Goal: Task Accomplishment & Management: Manage account settings

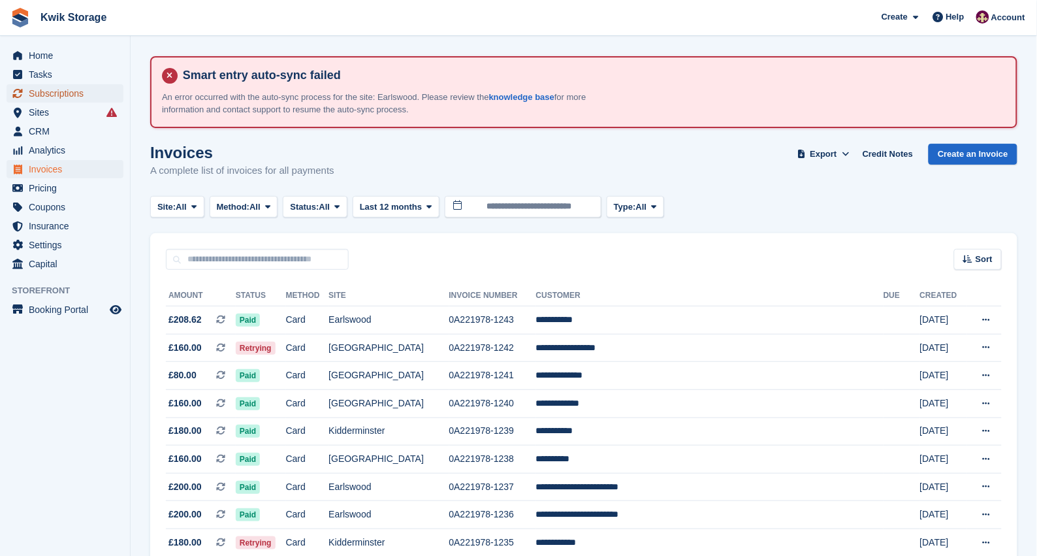
click at [54, 93] on span "Subscriptions" at bounding box center [68, 93] width 78 height 18
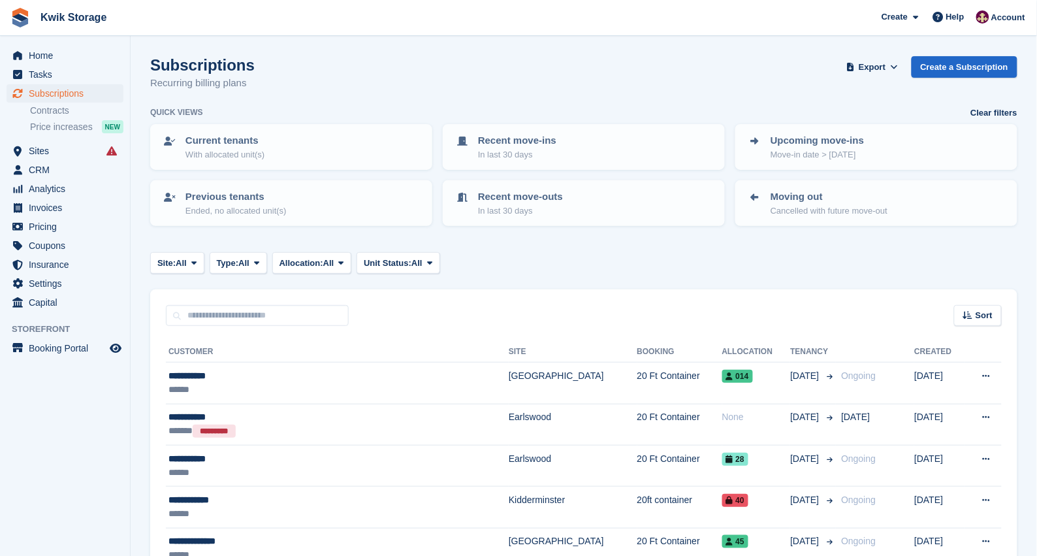
click at [87, 473] on aside "Home Tasks Subscriptions Subscriptions Subscriptions Contracts Price increases …" at bounding box center [65, 281] width 130 height 490
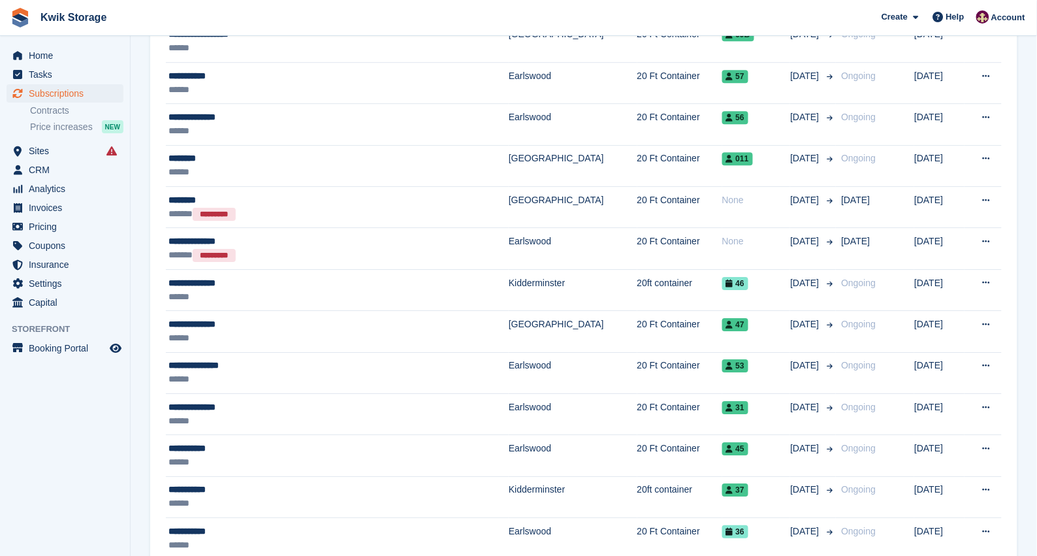
scroll to position [1077, 0]
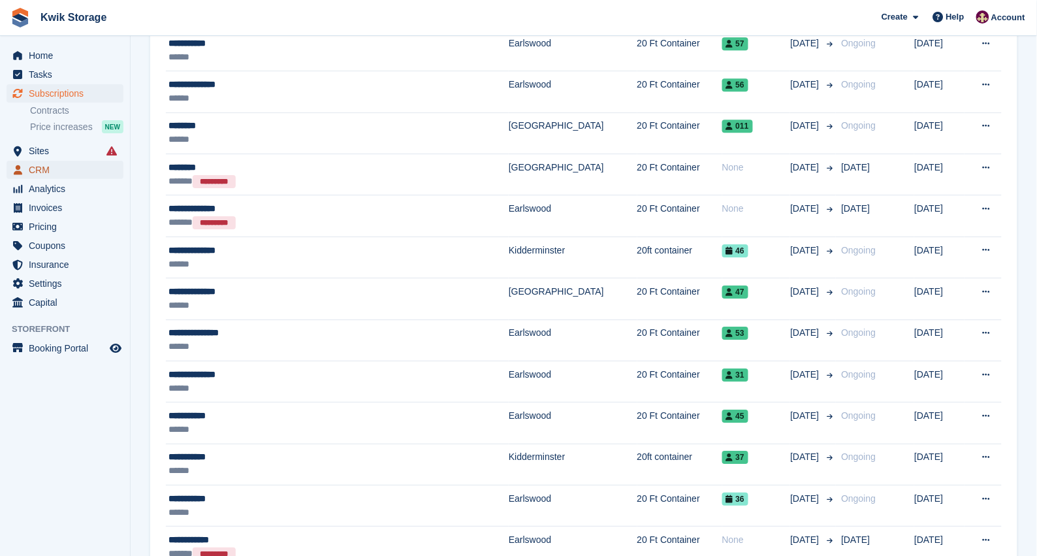
click at [73, 167] on span "CRM" at bounding box center [68, 170] width 78 height 18
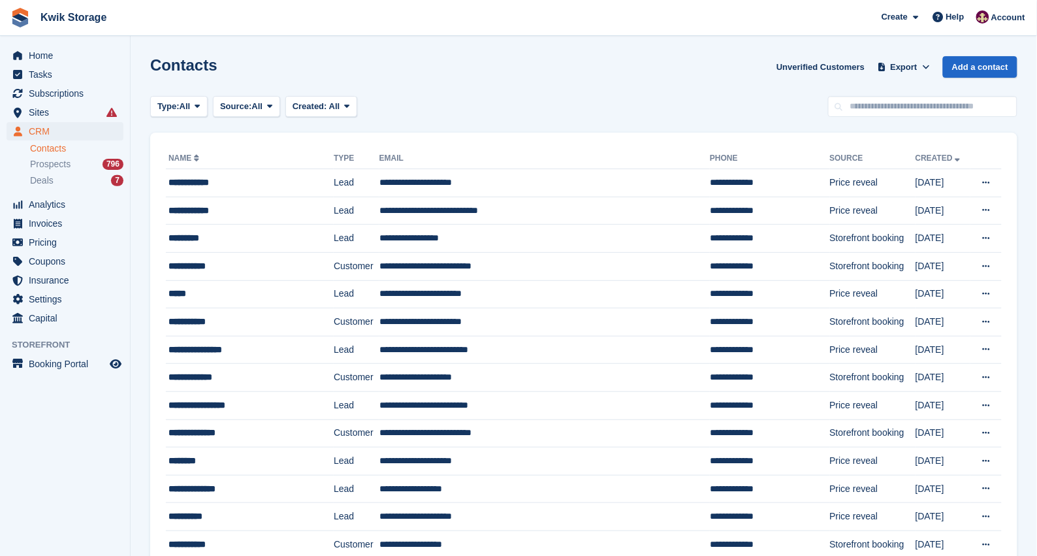
click at [33, 177] on span "Deals" at bounding box center [42, 180] width 24 height 12
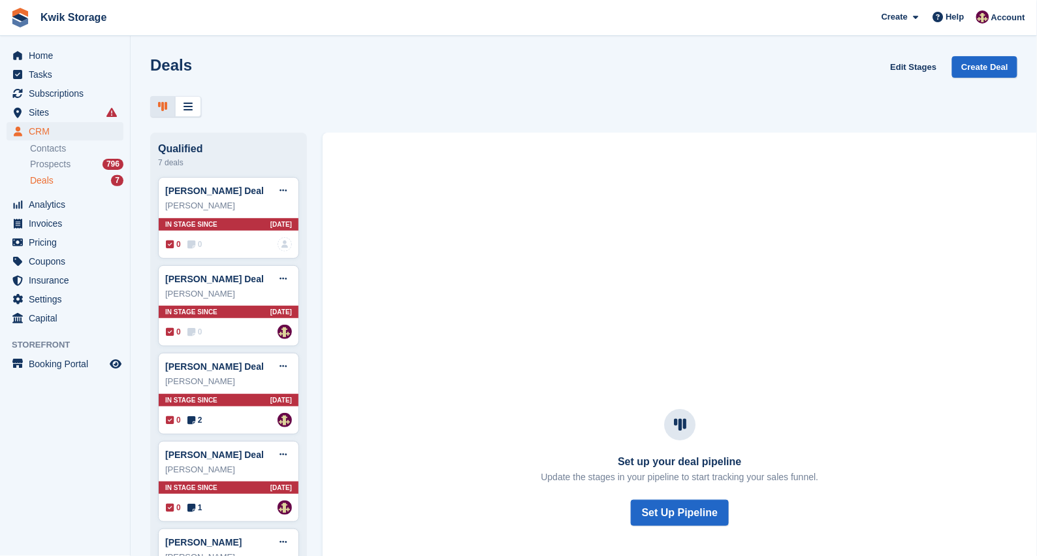
click at [47, 438] on aside "Home Tasks Subscriptions Subscriptions Subscriptions Contracts Price increases …" at bounding box center [65, 281] width 130 height 490
click at [98, 85] on span "Subscriptions" at bounding box center [68, 93] width 78 height 18
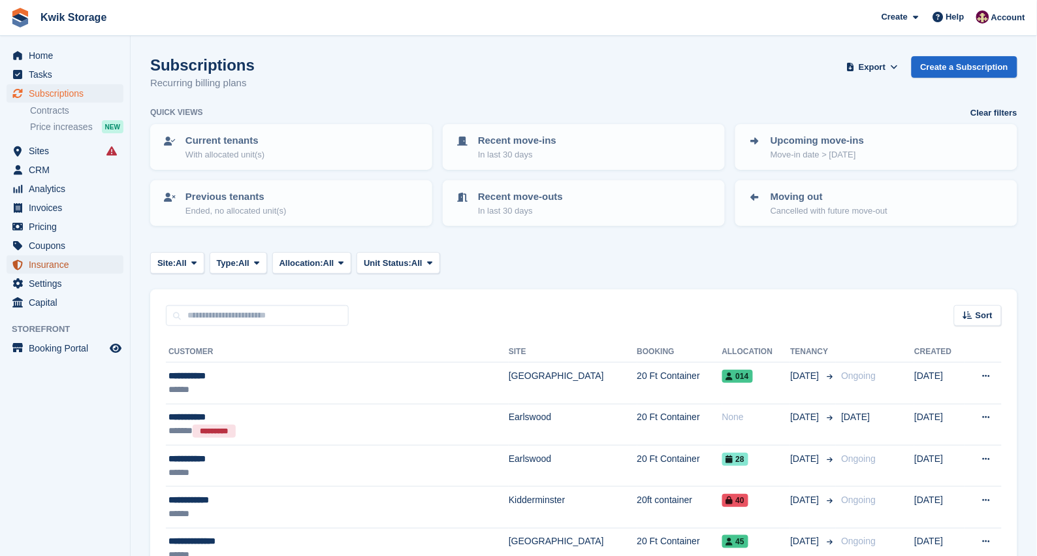
click at [47, 272] on span "Insurance" at bounding box center [68, 264] width 78 height 18
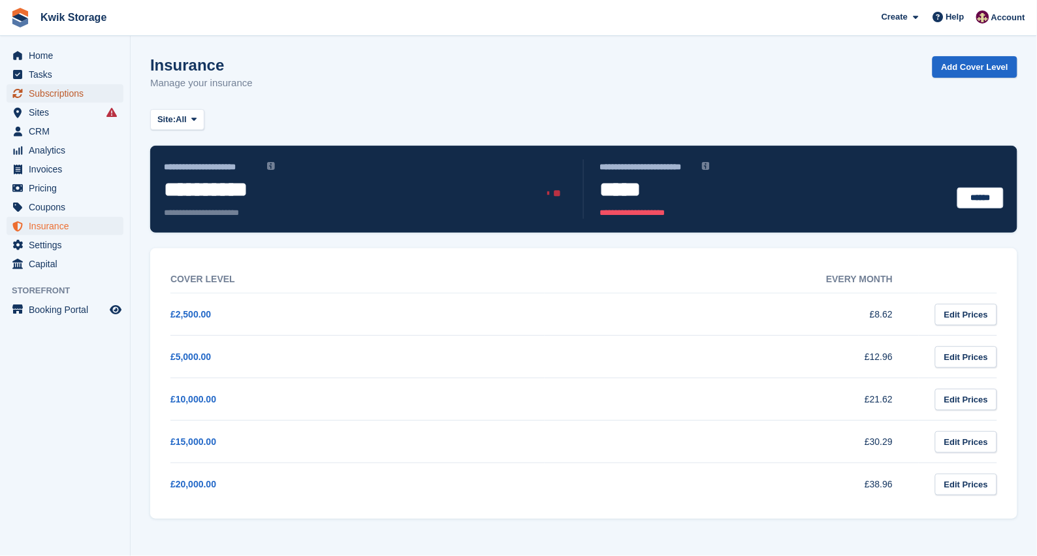
click at [72, 89] on span "Subscriptions" at bounding box center [68, 93] width 78 height 18
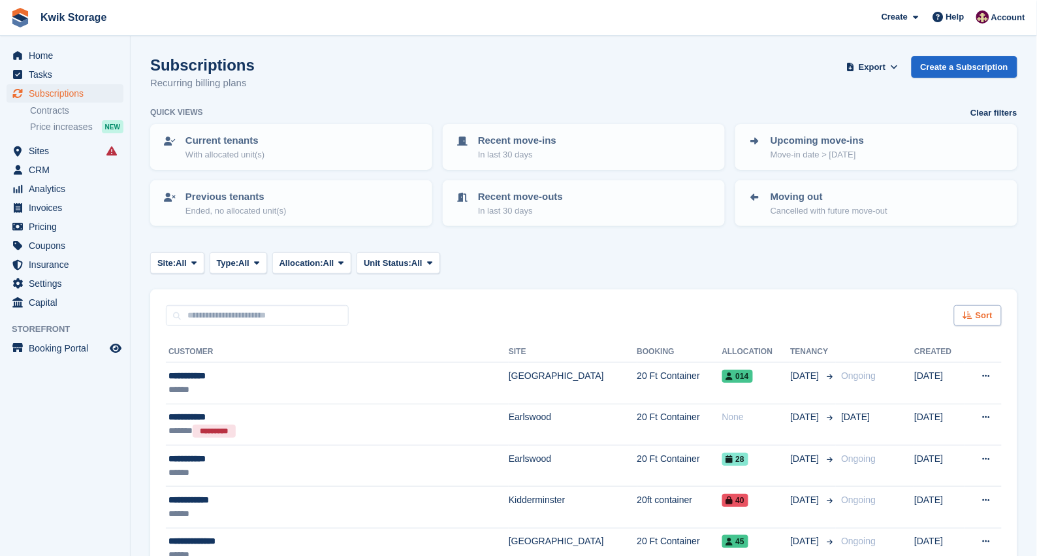
click at [981, 317] on span "Sort" at bounding box center [983, 315] width 17 height 13
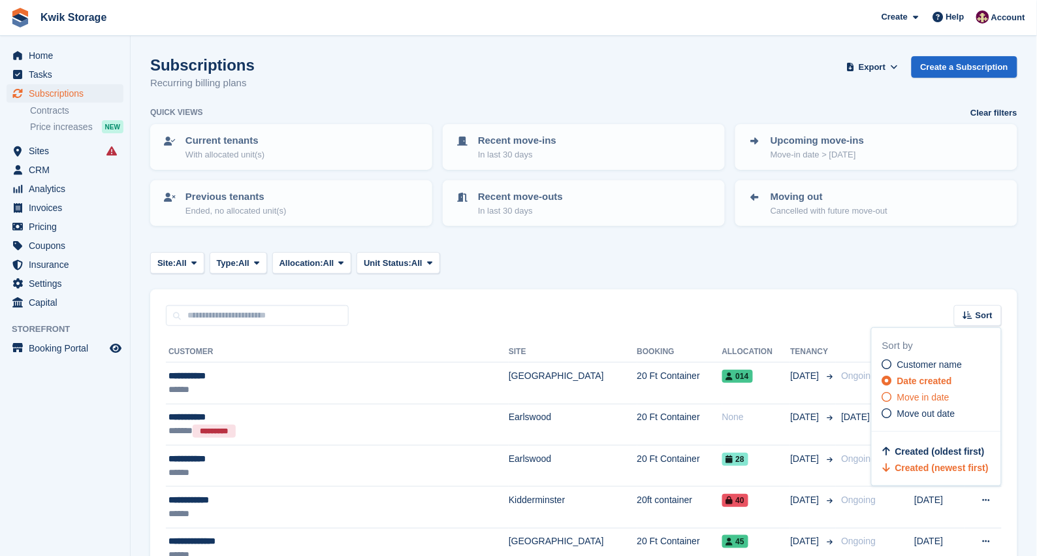
click at [932, 396] on span "Move in date" at bounding box center [923, 397] width 52 height 10
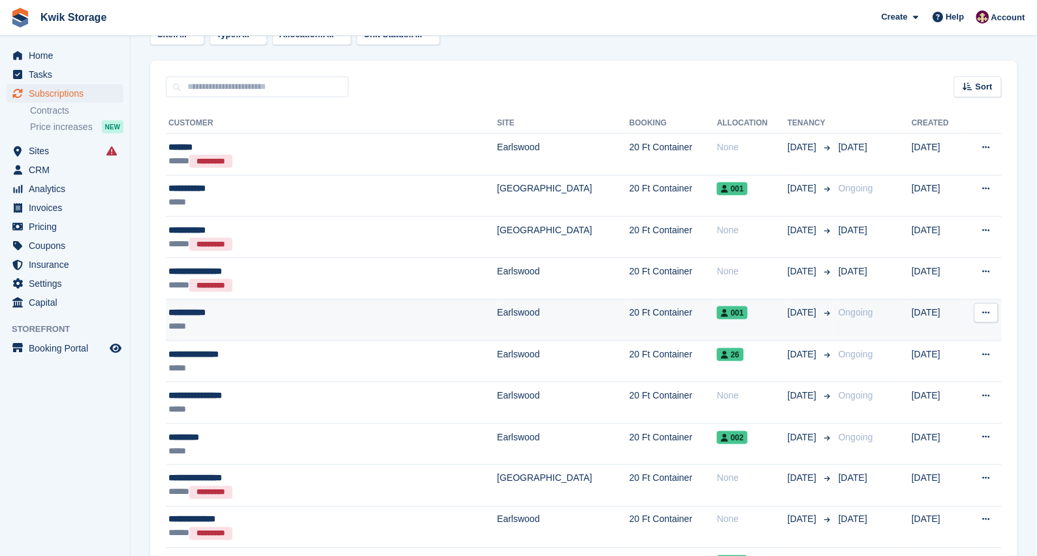
scroll to position [261, 0]
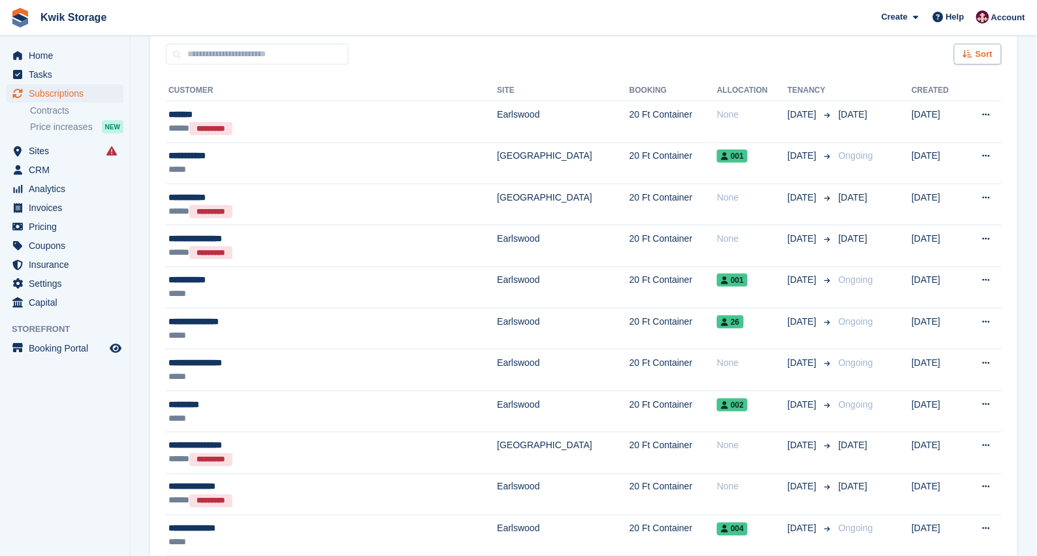
click at [986, 48] on span "Sort" at bounding box center [983, 54] width 17 height 13
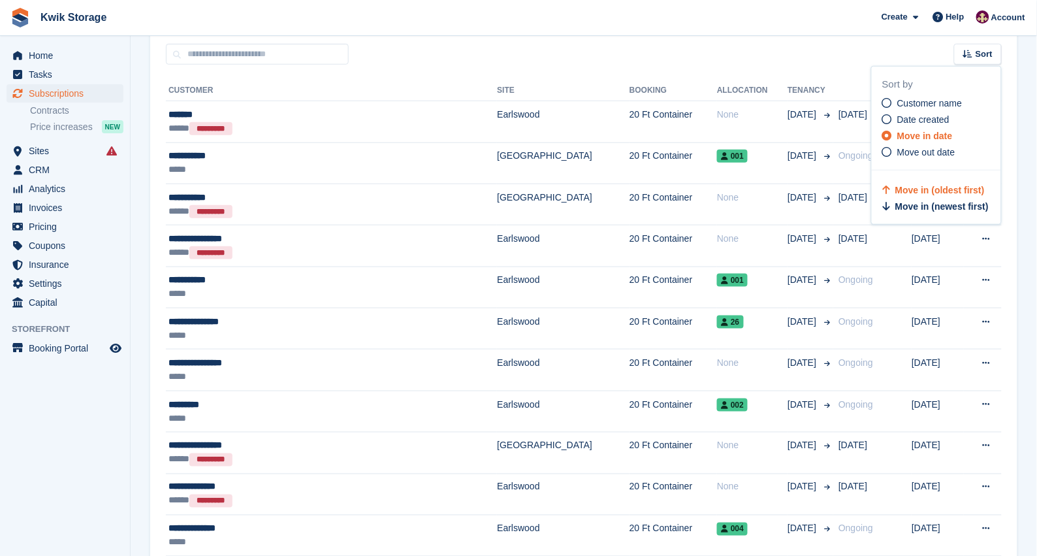
click at [915, 48] on div "Sort Sort by Customer name Date created Move in date Move out date Move in (old…" at bounding box center [583, 46] width 867 height 37
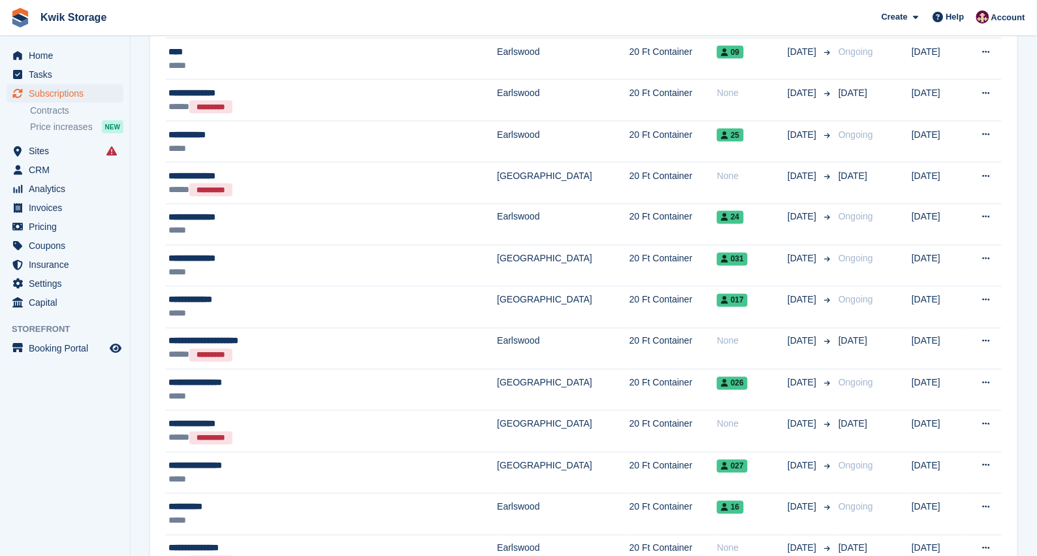
scroll to position [1952, 0]
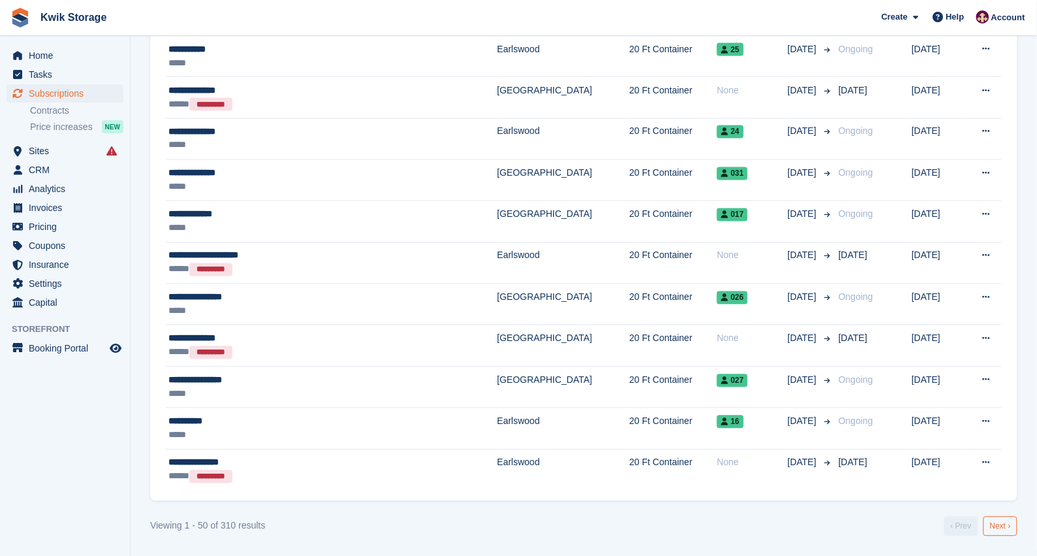
click at [994, 526] on link "Next ›" at bounding box center [1000, 526] width 34 height 20
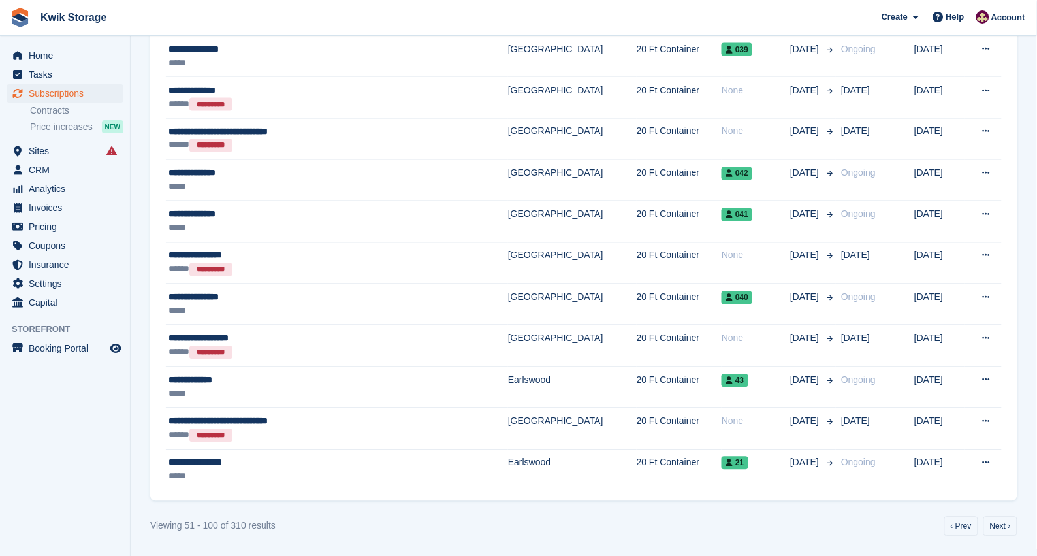
scroll to position [1952, 0]
click at [997, 518] on link "Next ›" at bounding box center [1000, 526] width 34 height 20
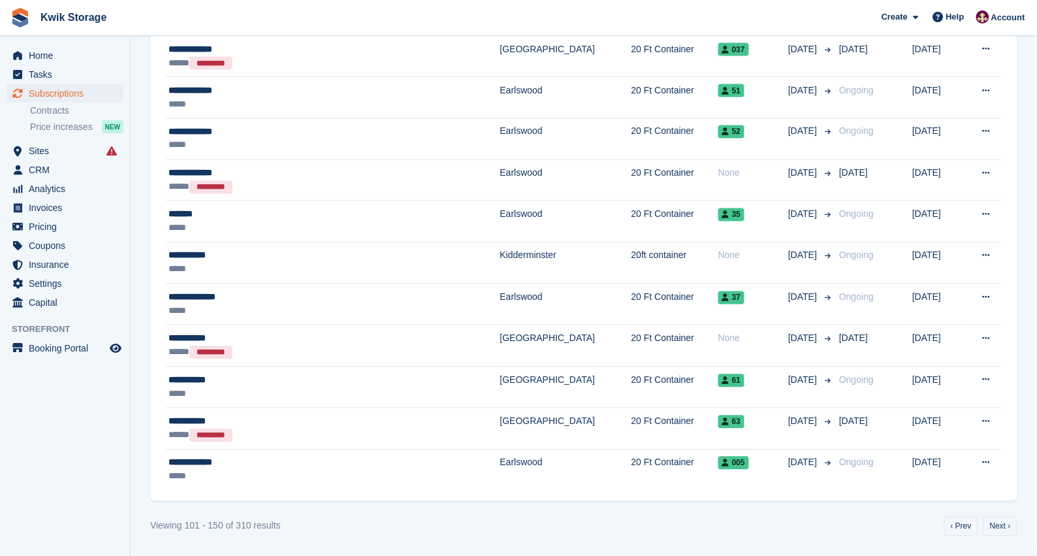
scroll to position [1952, 0]
click at [999, 529] on link "Next ›" at bounding box center [1000, 526] width 34 height 20
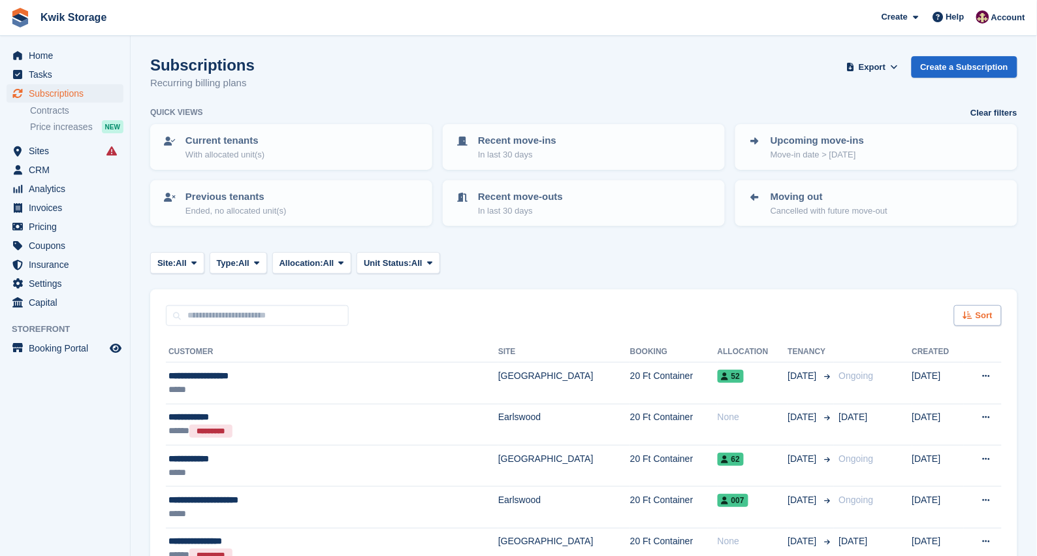
click at [986, 310] on span "Sort" at bounding box center [983, 315] width 17 height 13
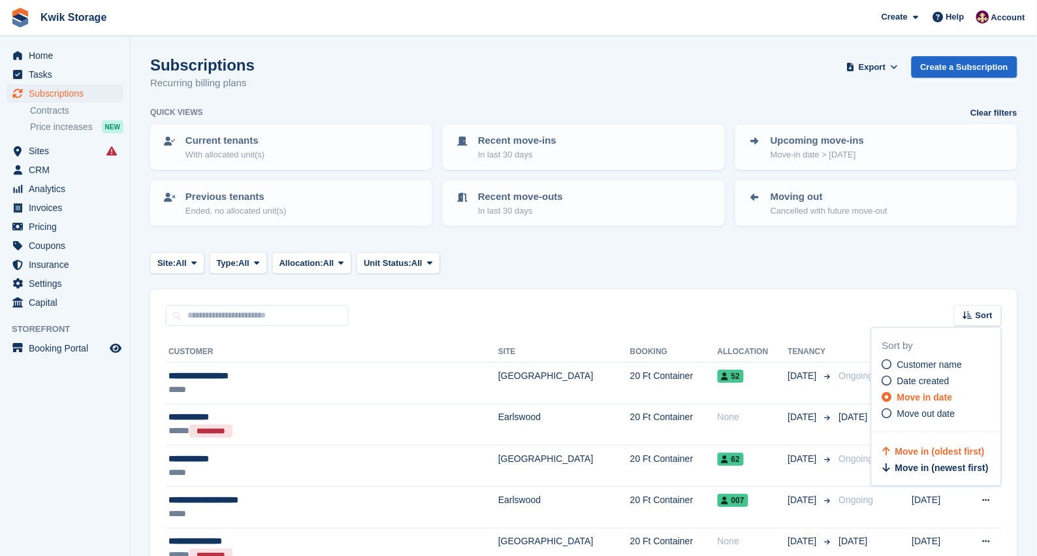
click at [912, 398] on span "Move in date" at bounding box center [924, 397] width 55 height 10
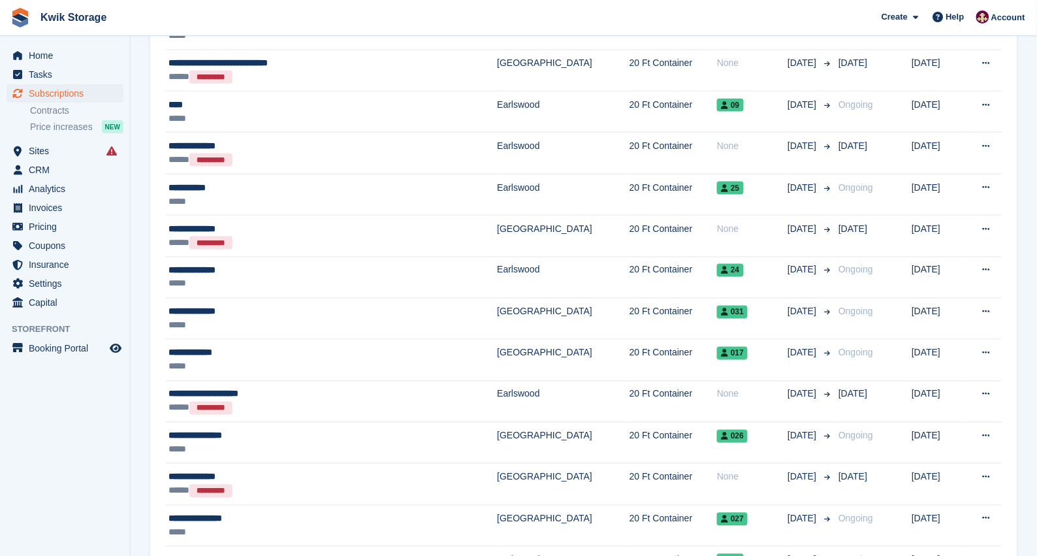
scroll to position [1952, 0]
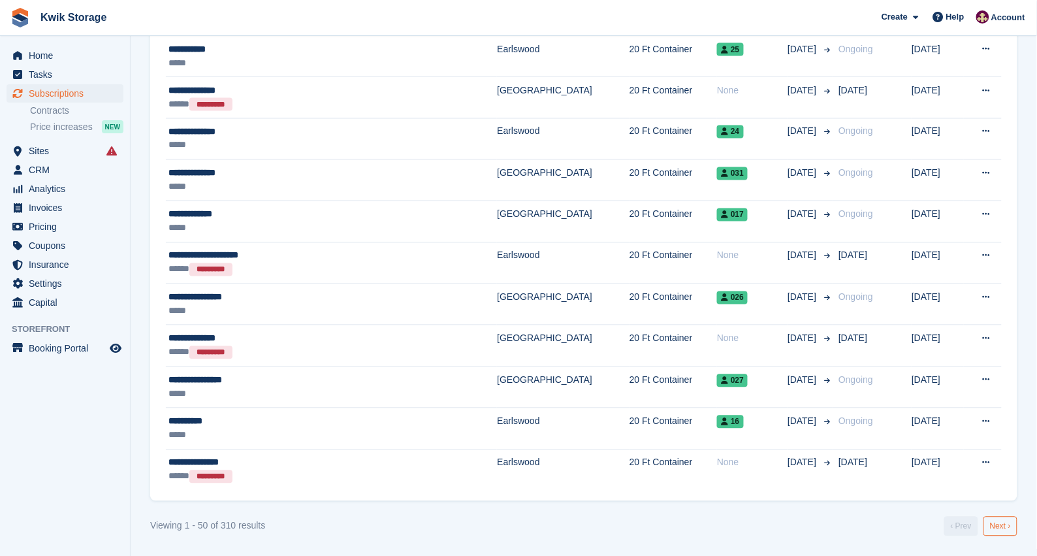
click at [987, 519] on link "Next ›" at bounding box center [1000, 526] width 34 height 20
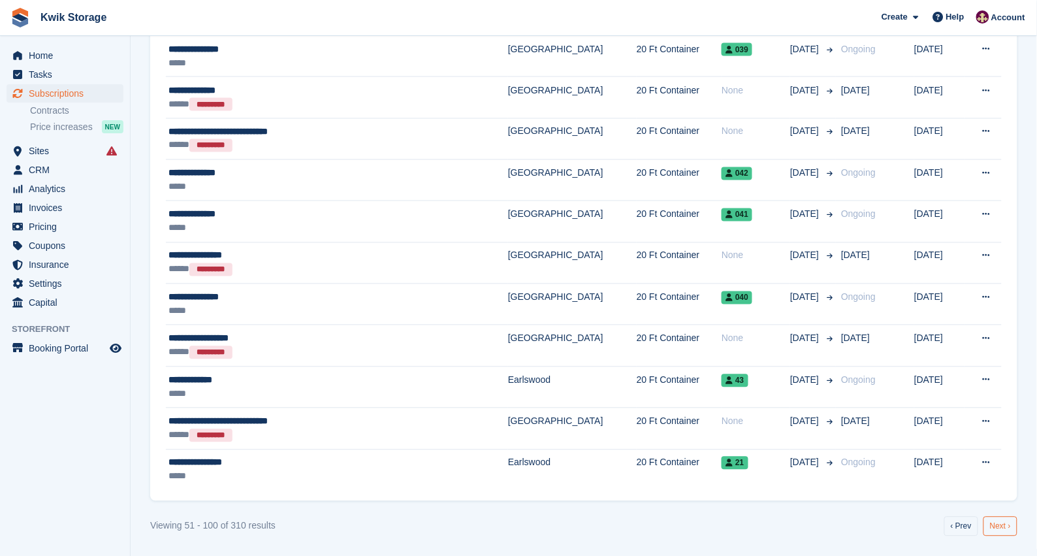
click at [1003, 529] on link "Next ›" at bounding box center [1000, 526] width 34 height 20
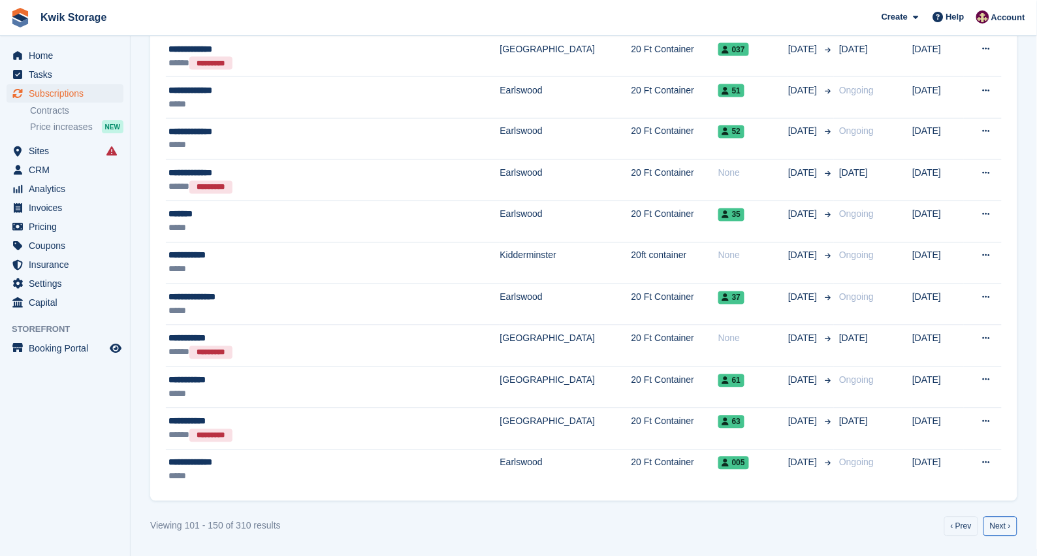
click at [1003, 529] on link "Next ›" at bounding box center [1000, 526] width 34 height 20
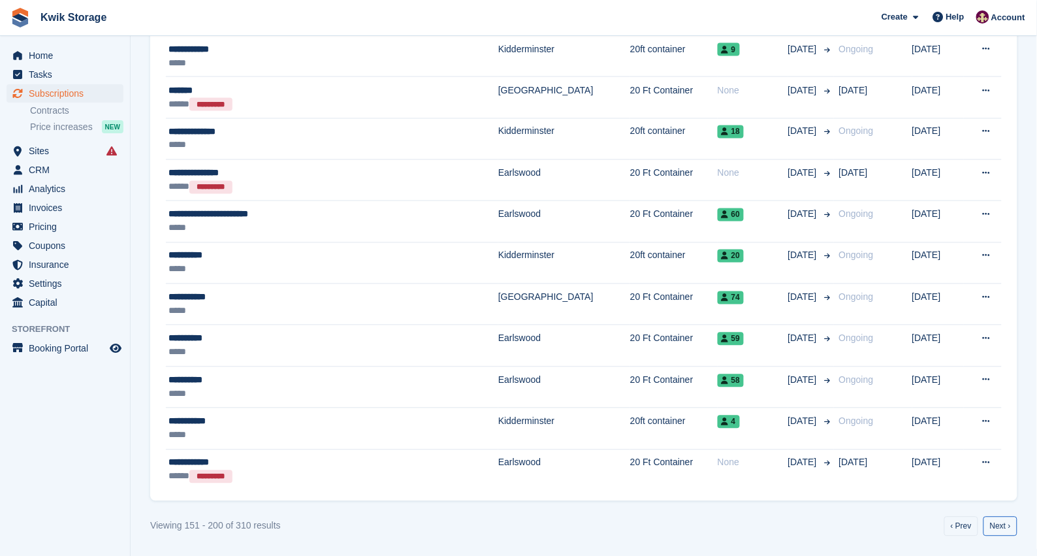
click at [1003, 529] on link "Next ›" at bounding box center [1000, 526] width 34 height 20
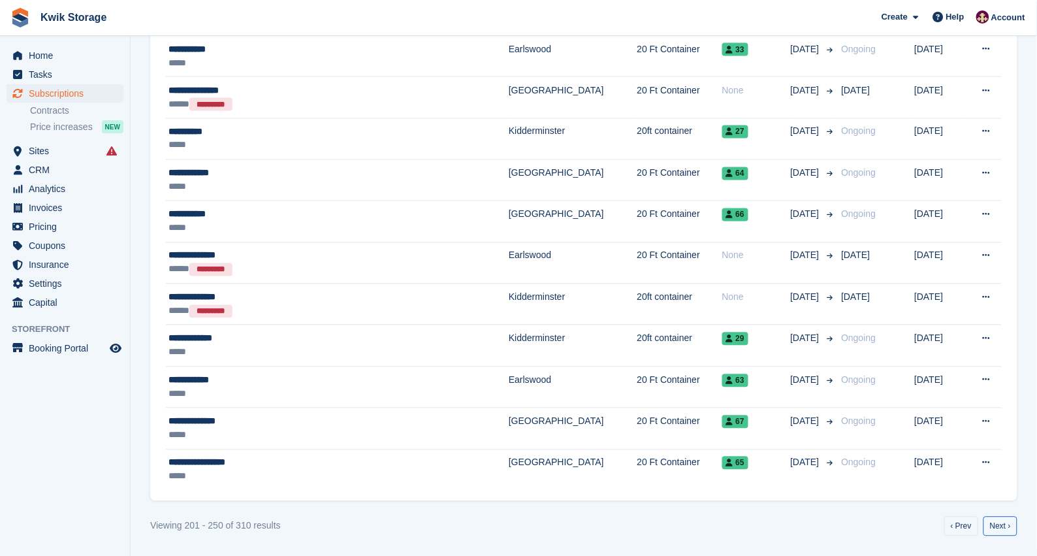
click at [1003, 529] on link "Next ›" at bounding box center [1000, 526] width 34 height 20
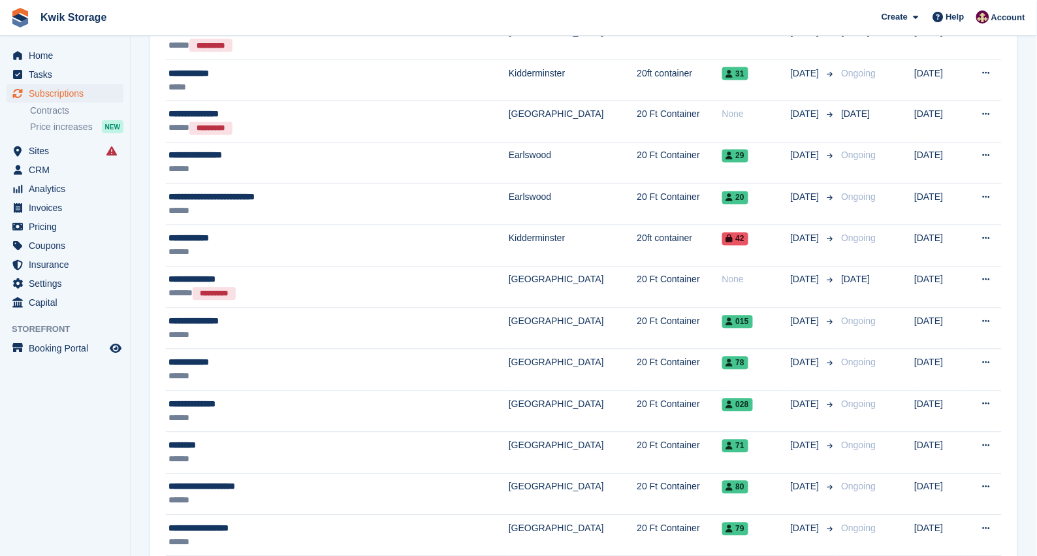
scroll to position [620, 0]
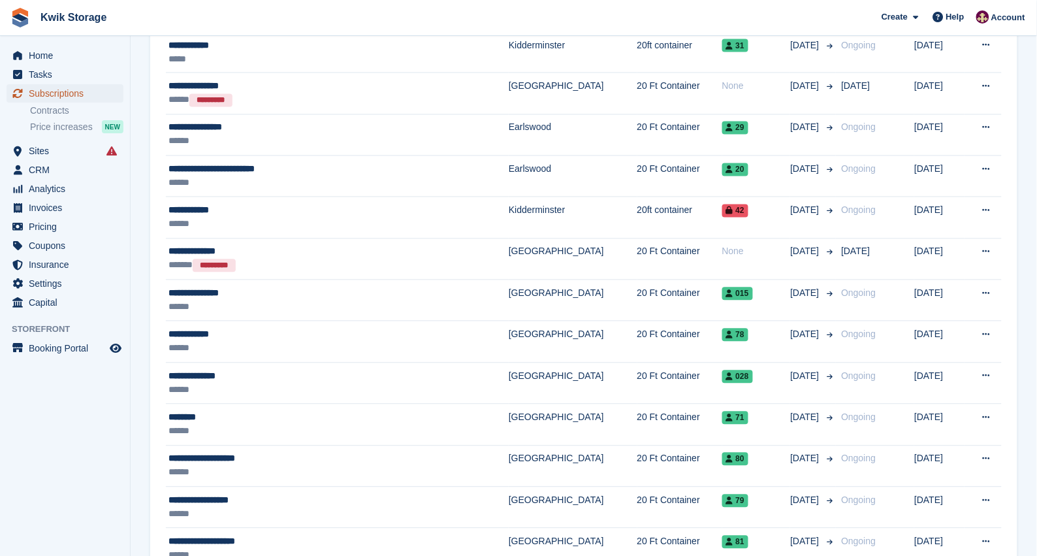
click at [84, 91] on span "Subscriptions" at bounding box center [68, 93] width 78 height 18
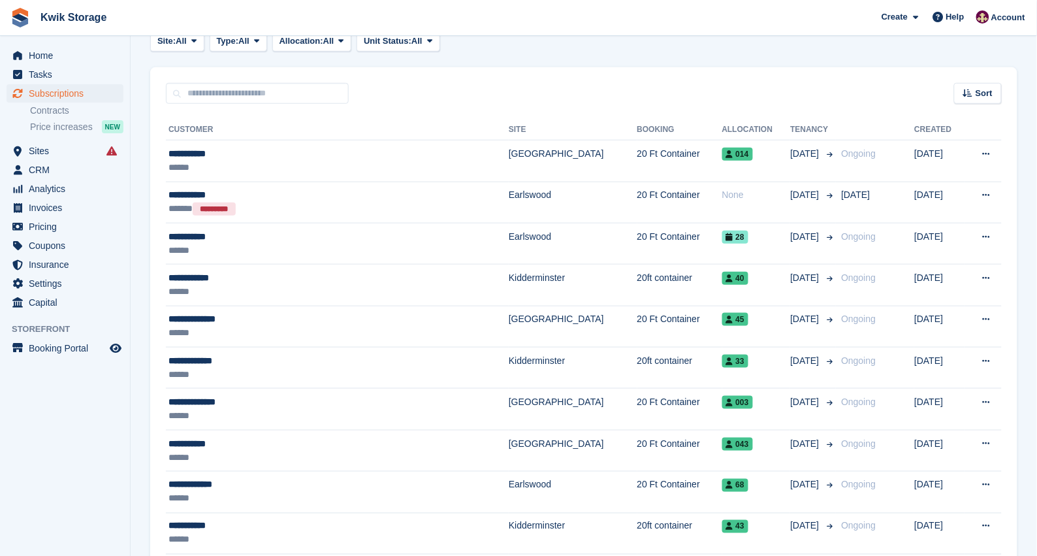
scroll to position [196, 0]
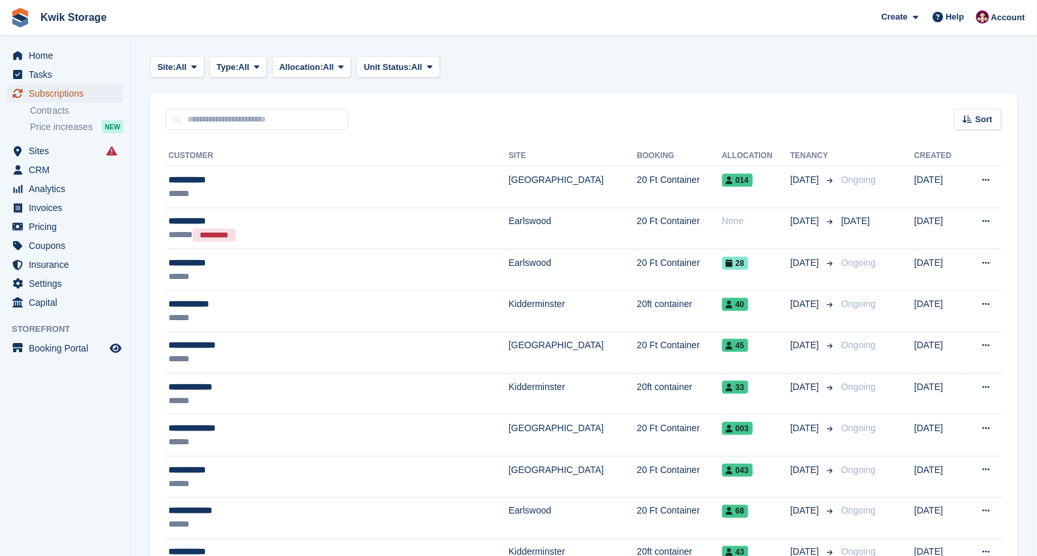
click at [88, 96] on span "Subscriptions" at bounding box center [68, 93] width 78 height 18
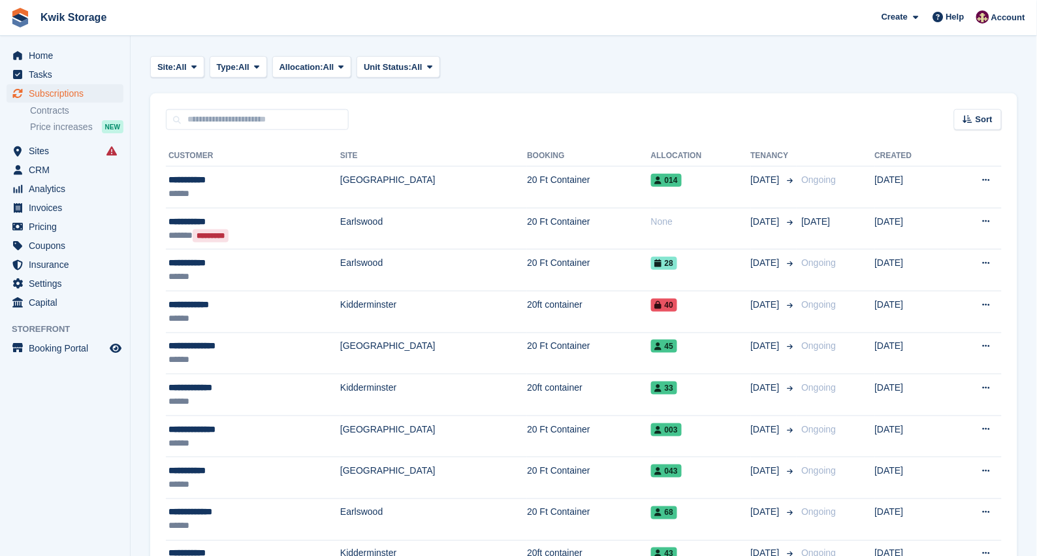
scroll to position [0, 0]
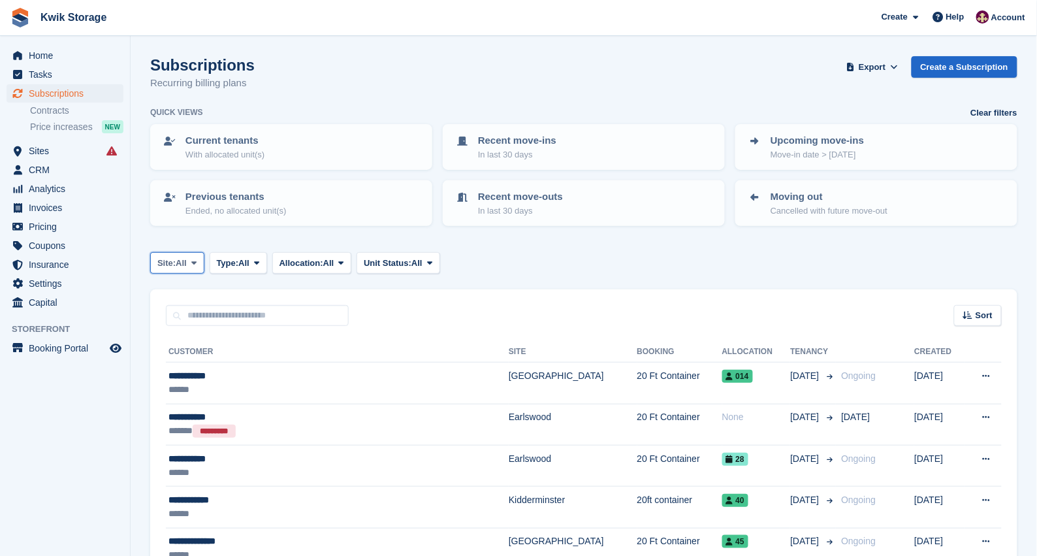
click at [178, 268] on button "Site: All" at bounding box center [177, 263] width 54 height 22
click at [236, 266] on span "Type:" at bounding box center [228, 263] width 22 height 13
click at [279, 376] on link "Ending" at bounding box center [272, 388] width 114 height 24
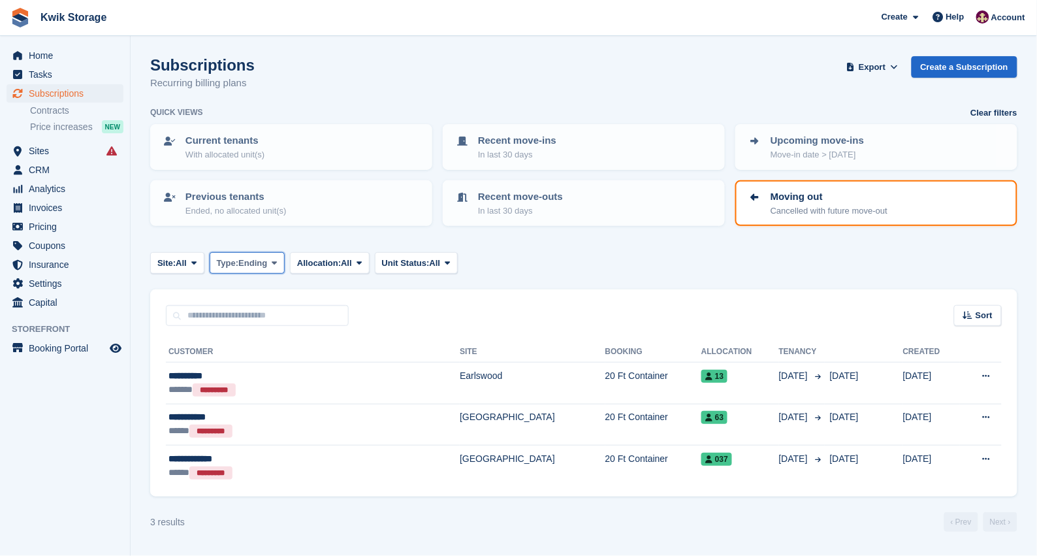
click at [267, 258] on span "Ending" at bounding box center [252, 263] width 29 height 13
click at [260, 333] on link "Previous" at bounding box center [272, 341] width 114 height 24
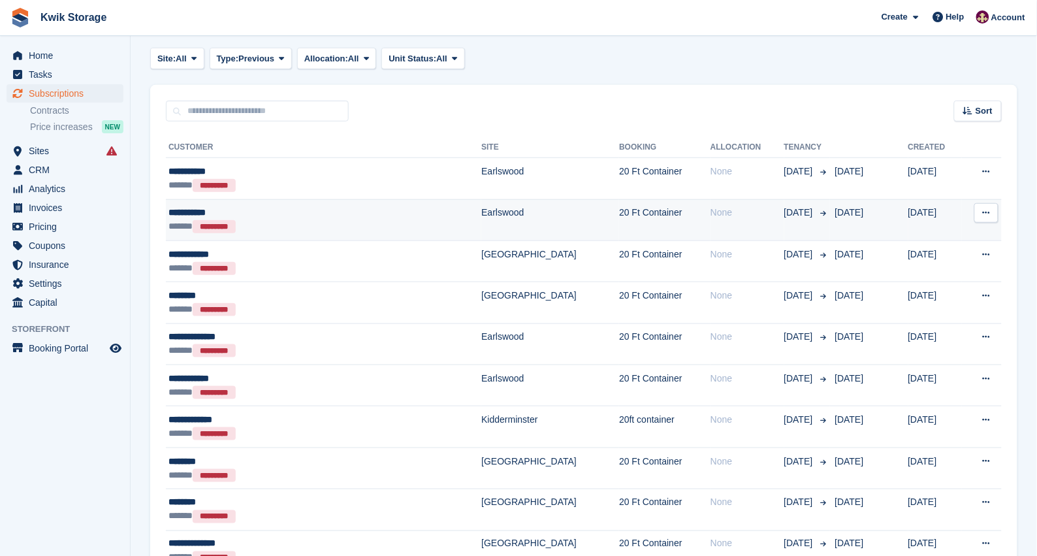
scroll to position [228, 0]
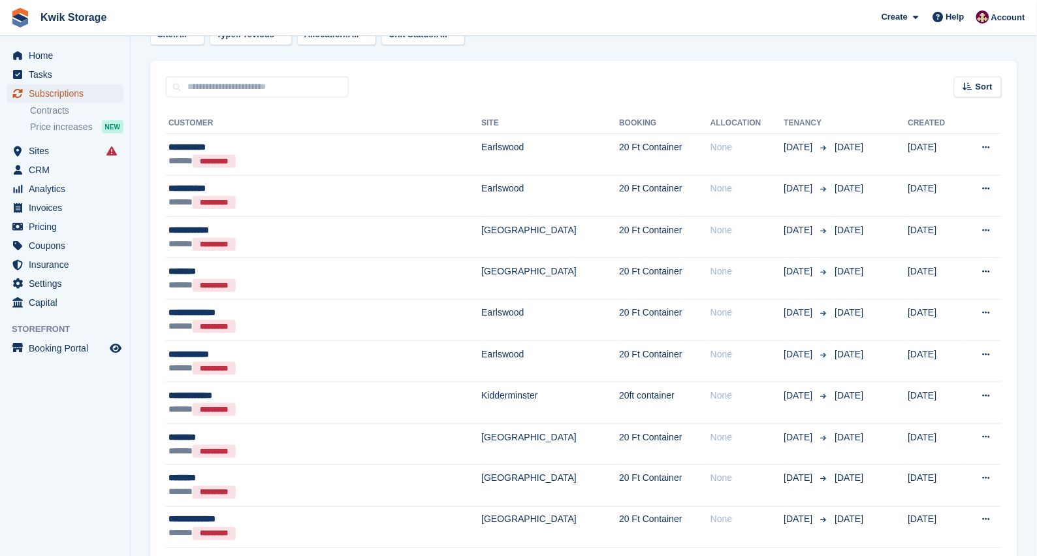
click at [40, 95] on span "Subscriptions" at bounding box center [68, 93] width 78 height 18
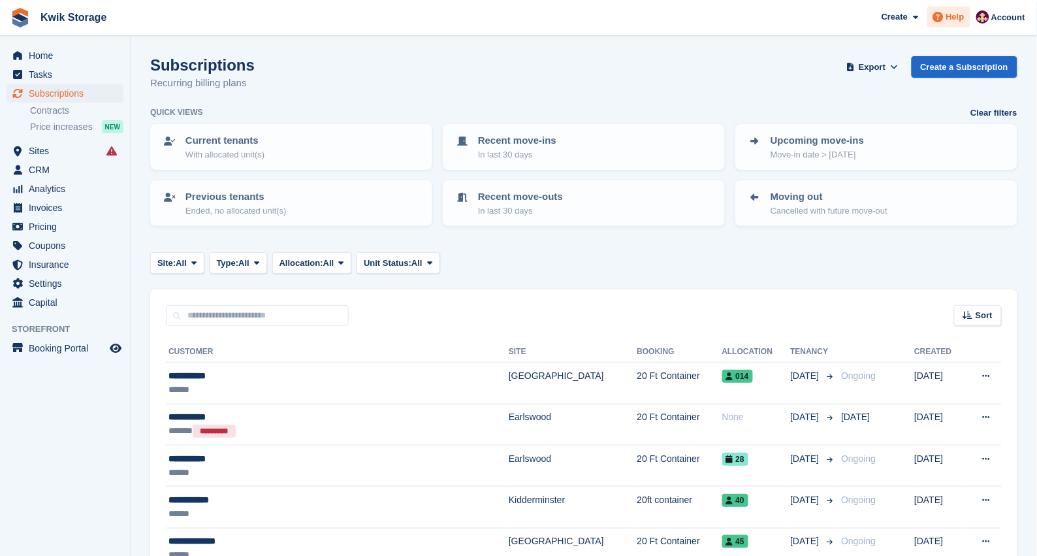
click at [949, 21] on span "Help" at bounding box center [955, 16] width 18 height 13
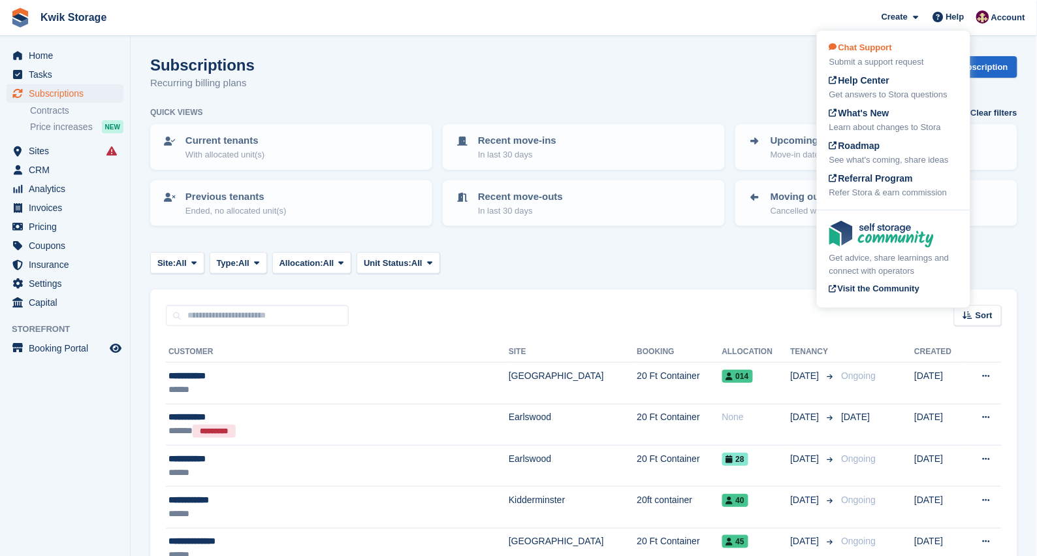
click at [898, 47] on div "Chat Support Submit a support request" at bounding box center [893, 54] width 129 height 27
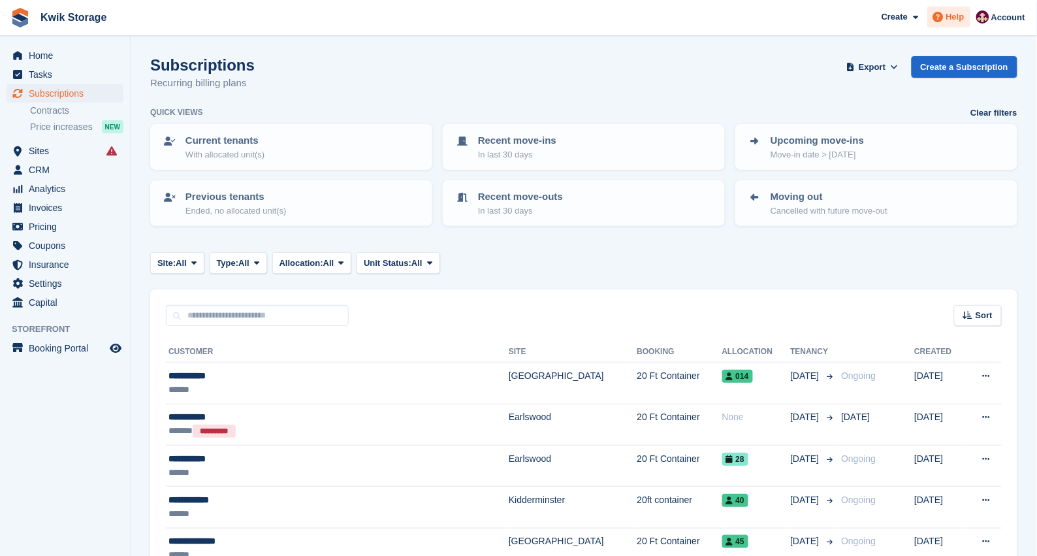
click at [957, 8] on div "Help" at bounding box center [948, 17] width 43 height 21
